Goal: Leave review/rating: Share an evaluation or opinion about a product, service, or content

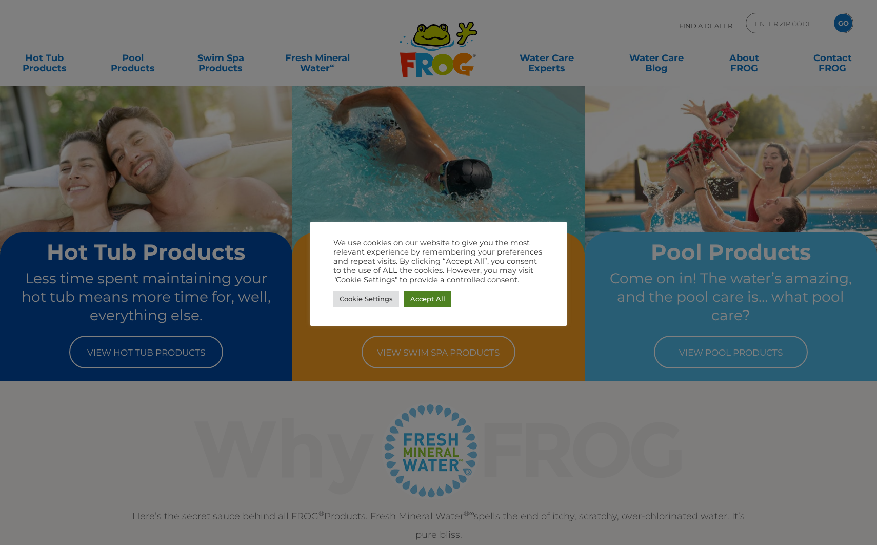
click at [417, 297] on link "Accept All" at bounding box center [427, 299] width 47 height 16
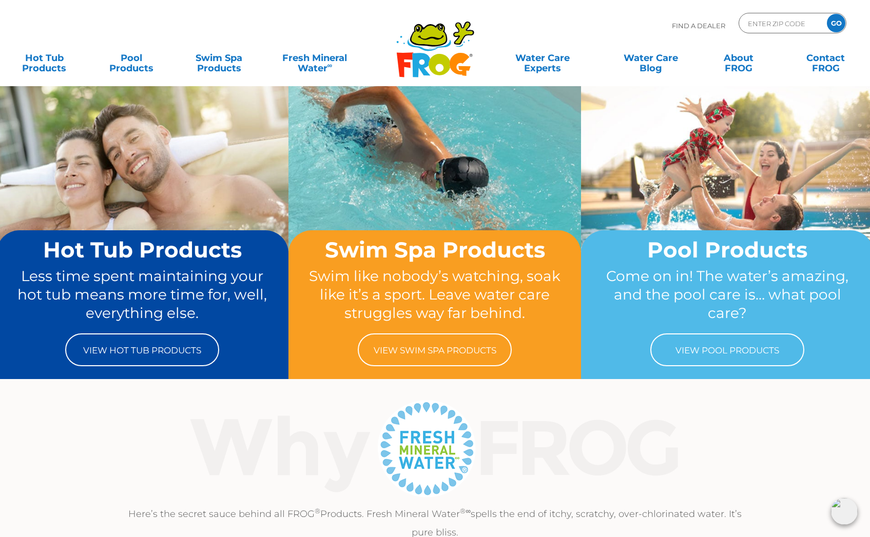
scroll to position [4, 0]
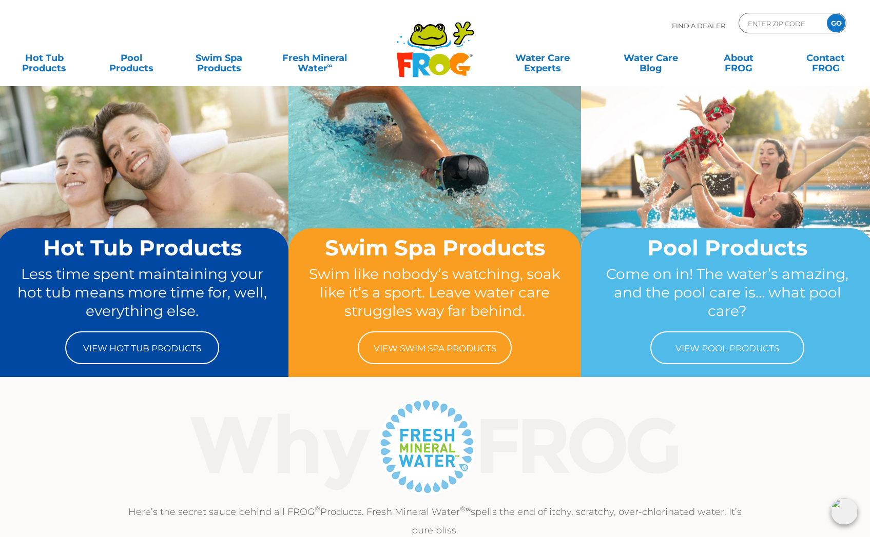
click at [342, 72] on div "MENU MENU Hot Tub Products All Hot Tub Products All Hot Tub Products FROG @ease…" at bounding box center [434, 63] width 849 height 31
click at [322, 58] on link "Fresh Mineral Water ∞" at bounding box center [314, 58] width 85 height 21
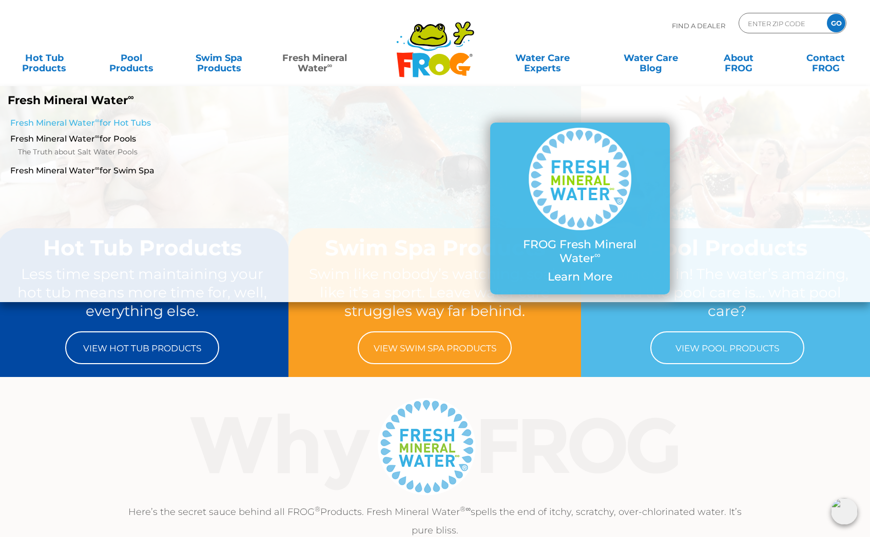
click at [133, 121] on link "Fresh Mineral Water ∞ for Hot Tubs" at bounding box center [150, 122] width 280 height 11
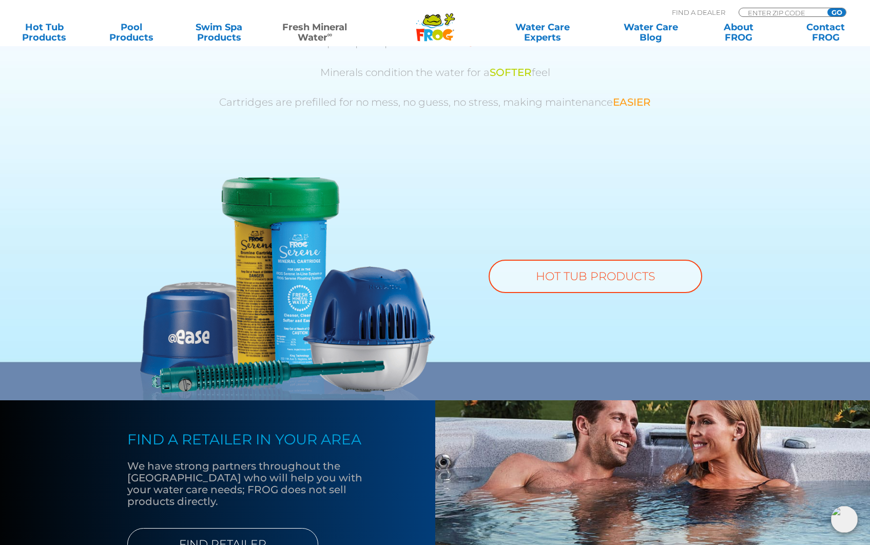
scroll to position [676, 0]
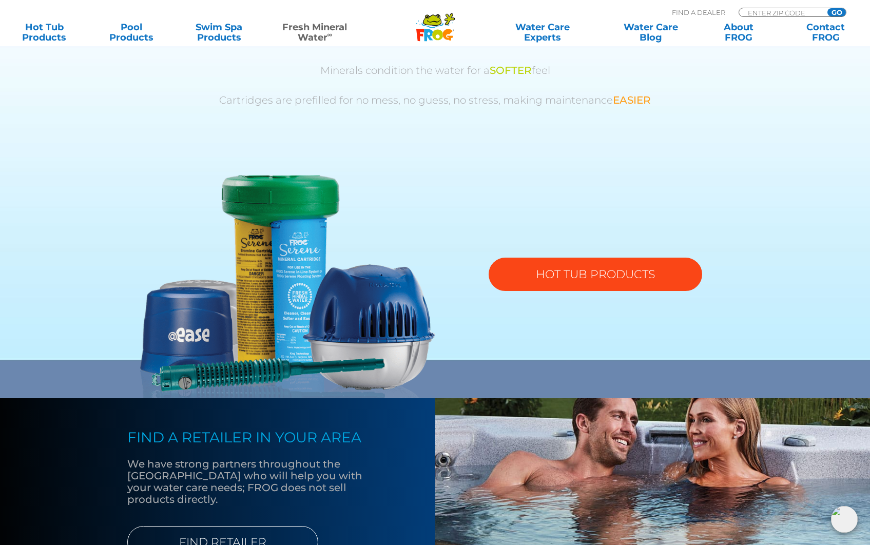
click at [609, 273] on link "HOT TUB PRODUCTS" at bounding box center [594, 274] width 213 height 33
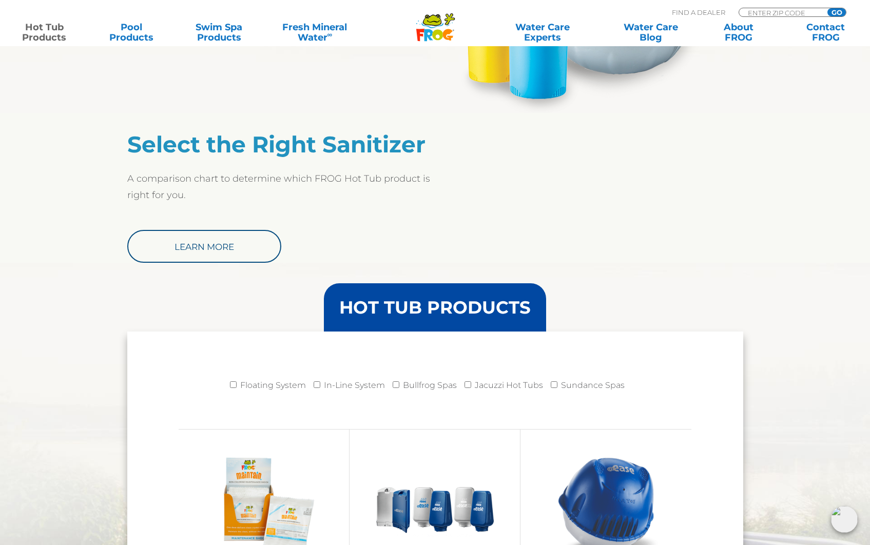
scroll to position [984, 0]
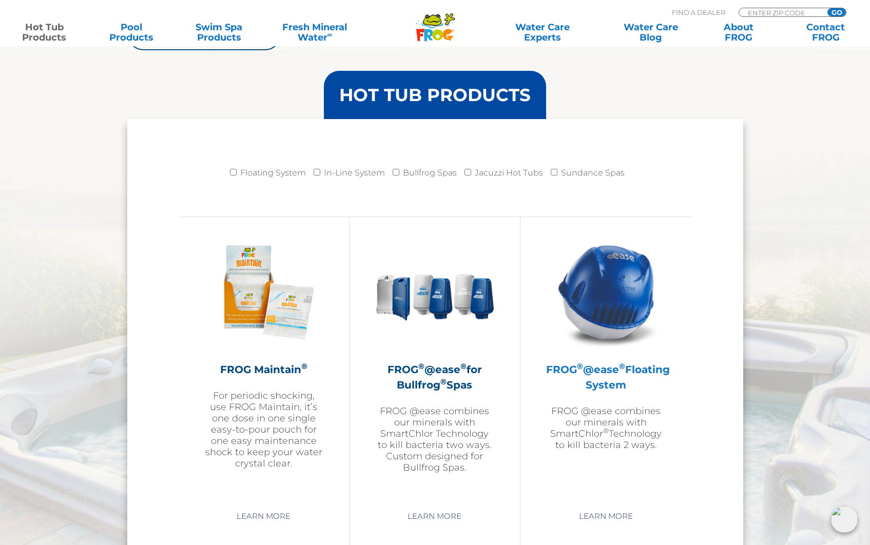
click at [604, 370] on h2 "FROG ® @ease ® Floating System" at bounding box center [606, 377] width 120 height 31
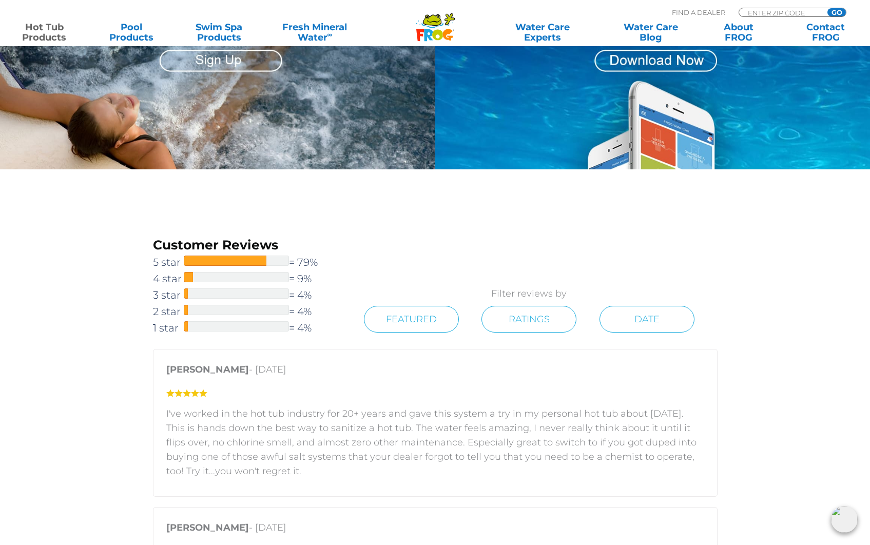
scroll to position [1227, 0]
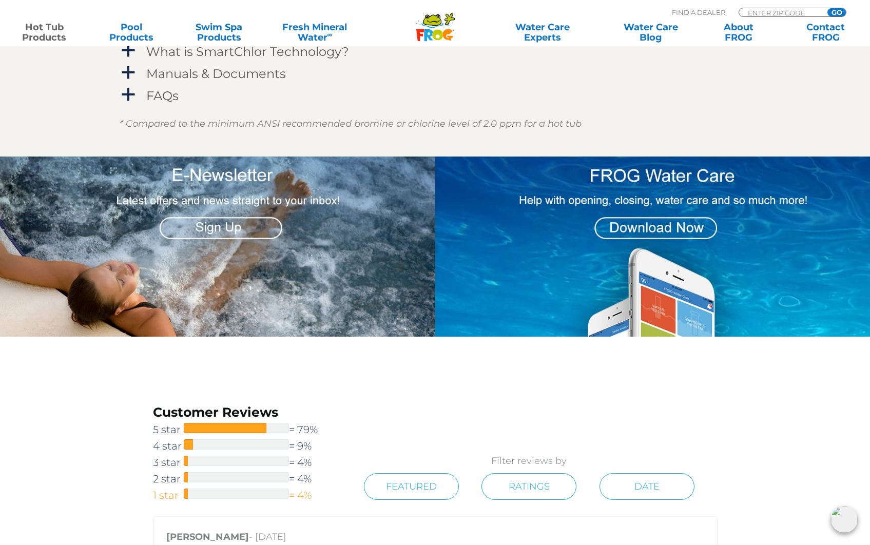
click at [170, 492] on span "1 star" at bounding box center [168, 495] width 31 height 16
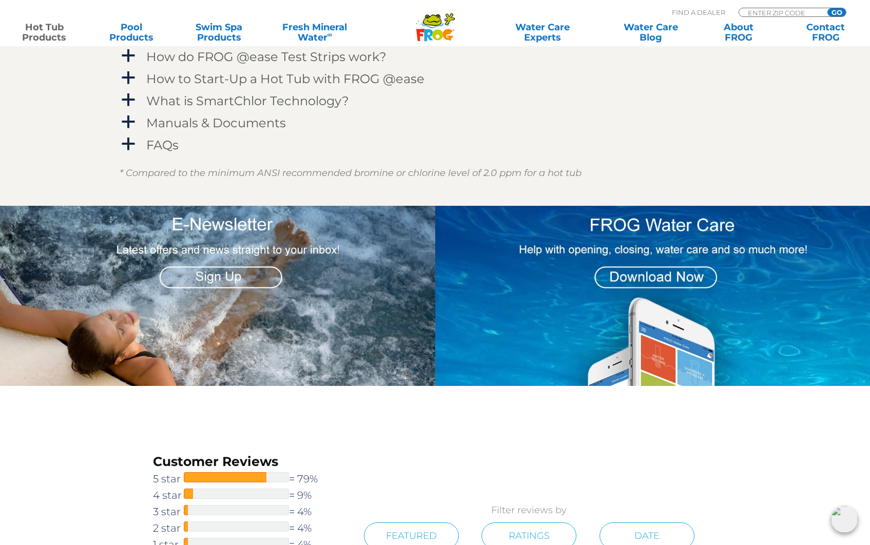
scroll to position [1246, 0]
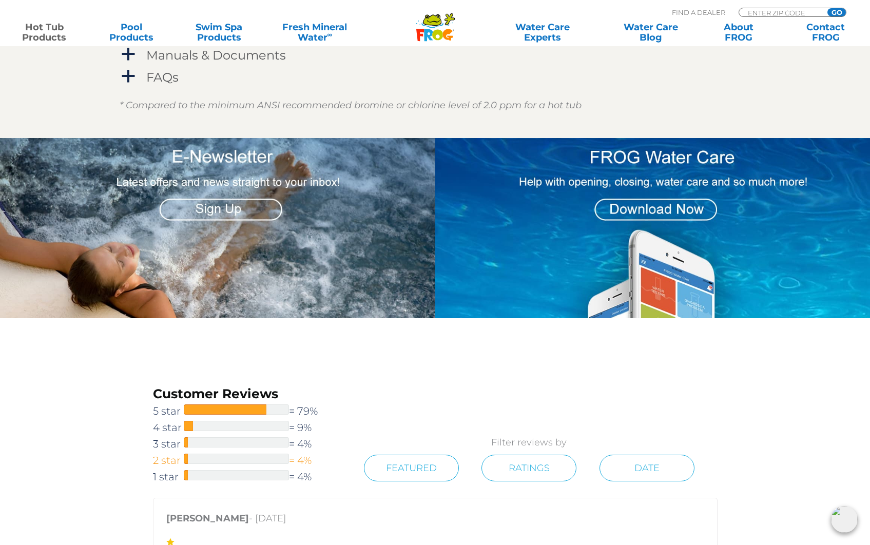
click at [171, 458] on span "2 star" at bounding box center [168, 460] width 31 height 16
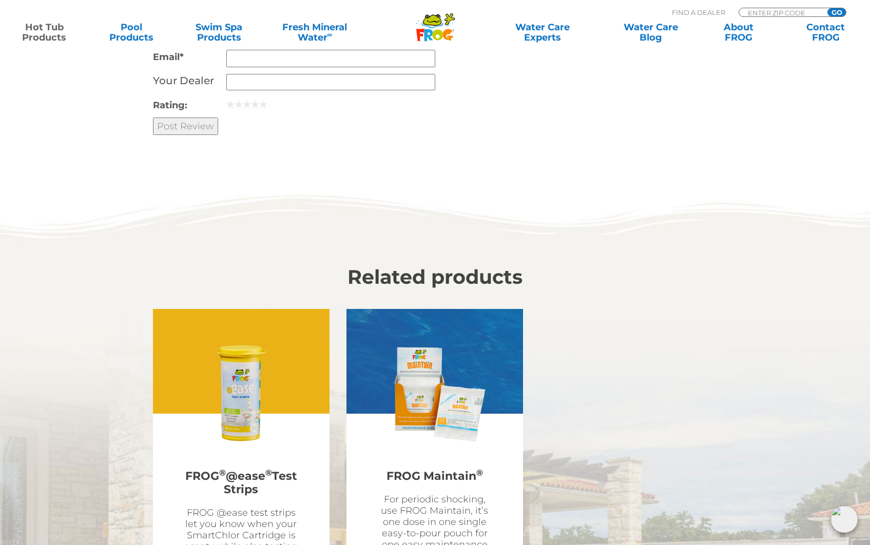
scroll to position [2992, 0]
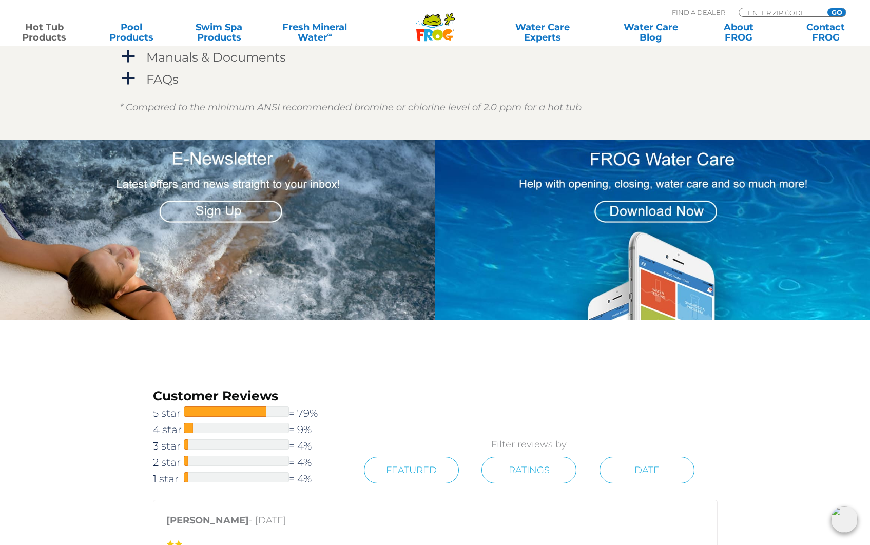
scroll to position [1267, 0]
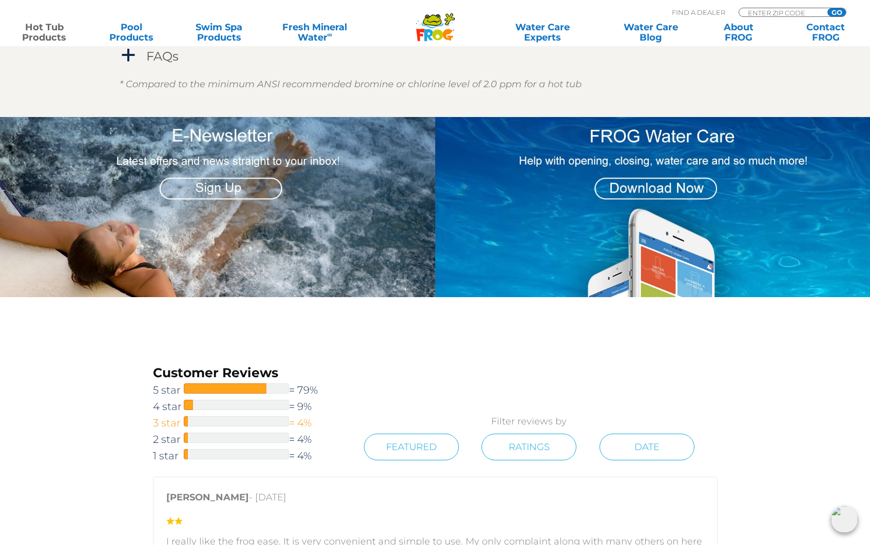
click at [204, 421] on div at bounding box center [236, 421] width 105 height 10
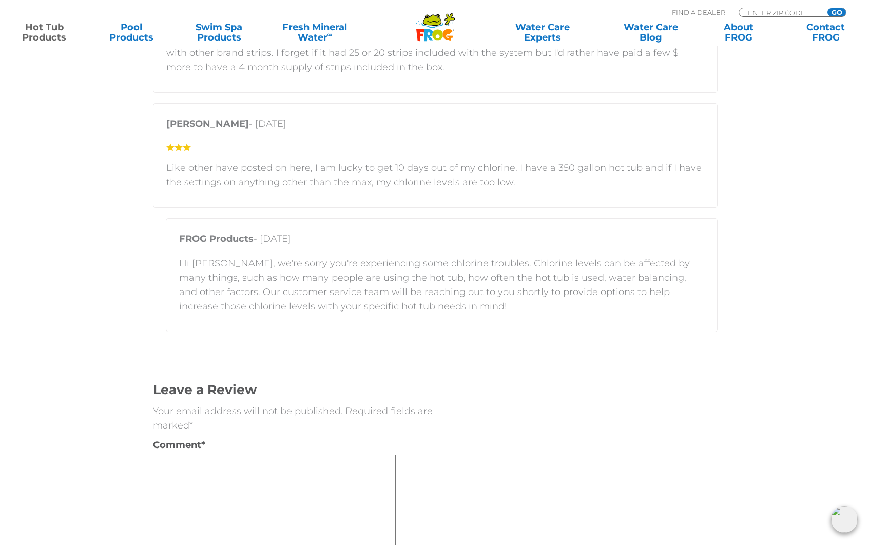
scroll to position [2379, 0]
